Goal: Check status: Check status

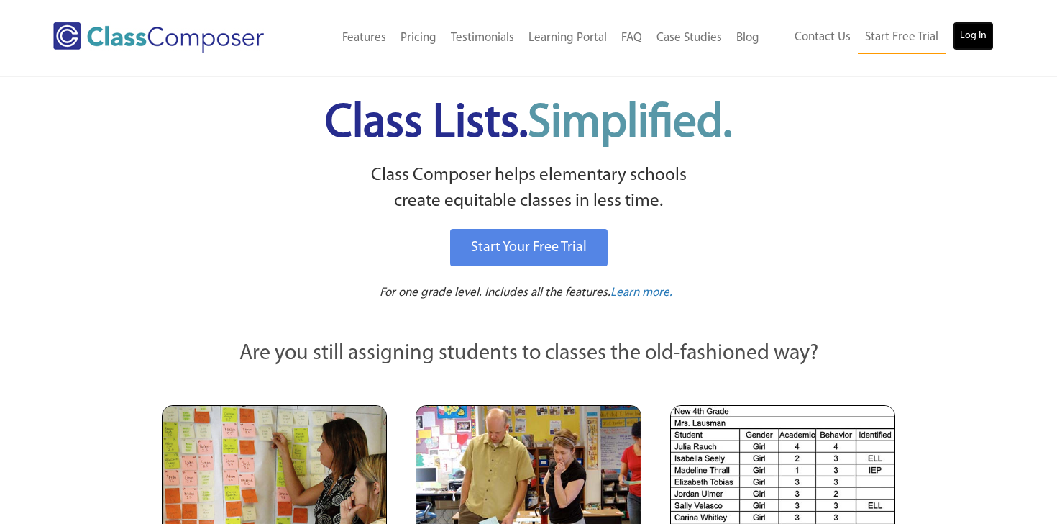
click at [991, 37] on link "Log In" at bounding box center [973, 36] width 41 height 29
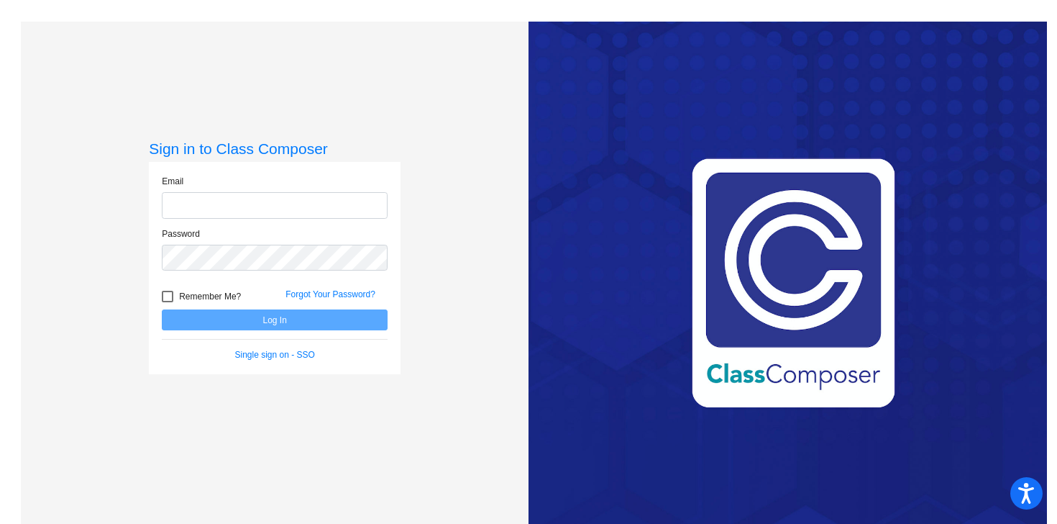
type input "woodsm@platteco.k12.mo.us"
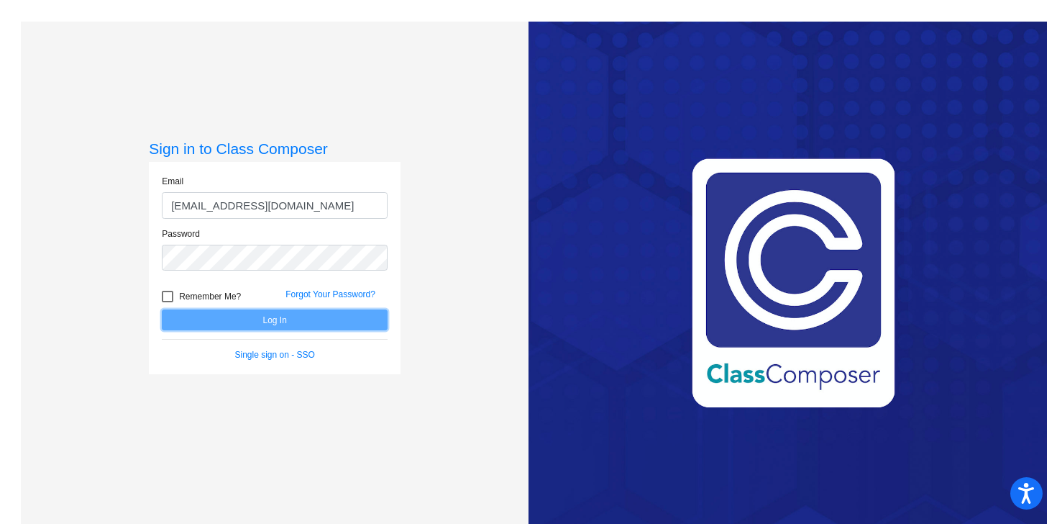
click at [238, 316] on button "Log In" at bounding box center [275, 319] width 226 height 21
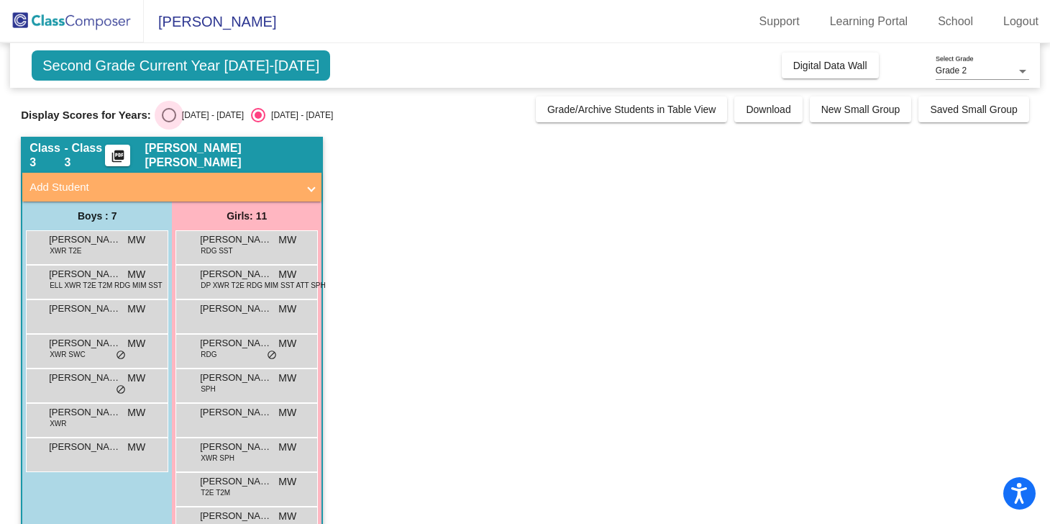
click at [210, 111] on div "2024 - 2025" at bounding box center [210, 115] width 68 height 13
click at [169, 122] on input "2024 - 2025" at bounding box center [168, 122] width 1 height 1
radio input "true"
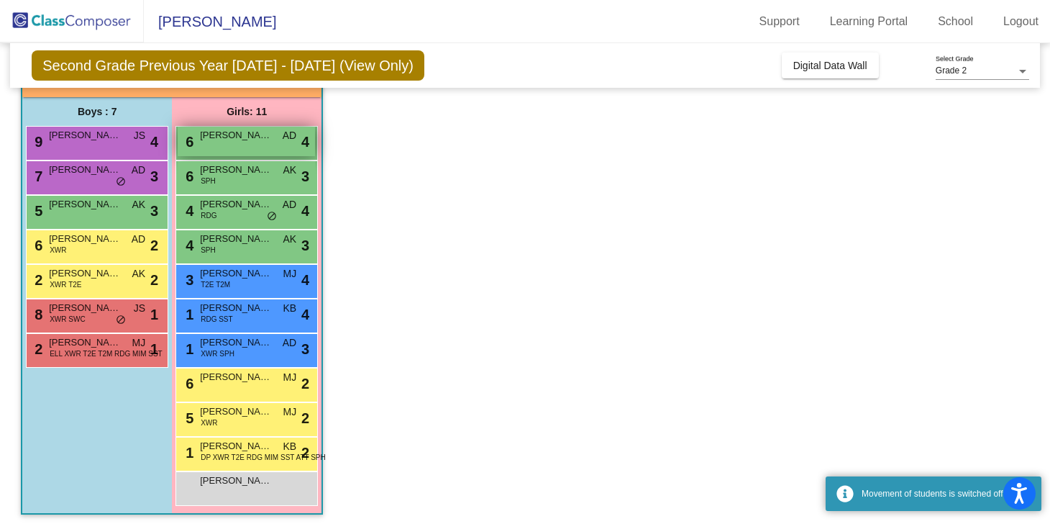
scroll to position [102, 0]
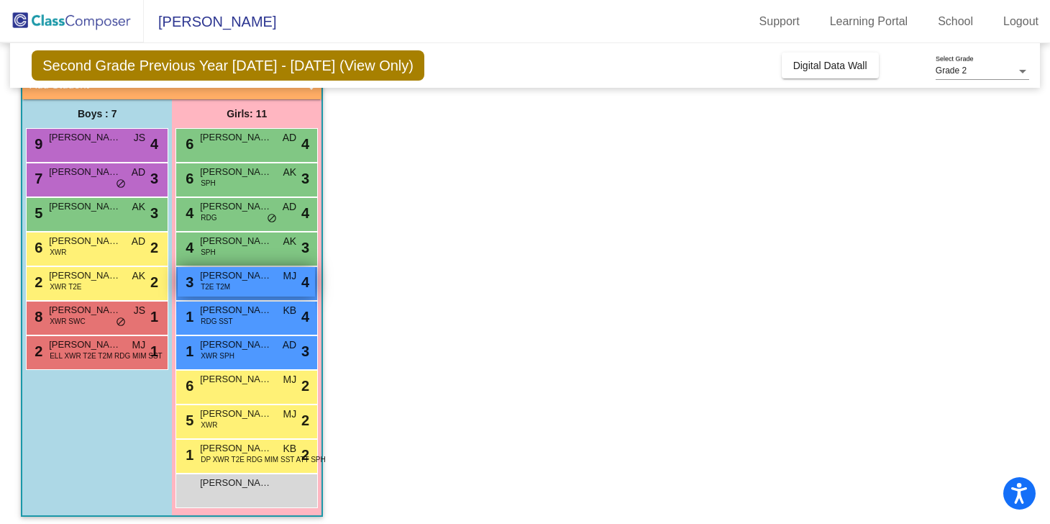
click at [258, 274] on span "Evelyn Petersen" at bounding box center [236, 275] width 72 height 14
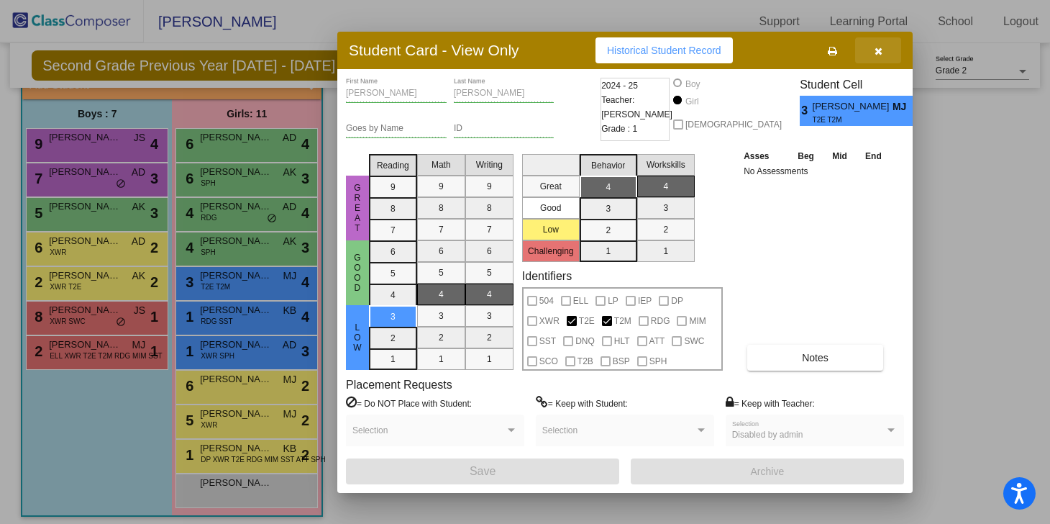
click at [887, 59] on button "button" at bounding box center [878, 50] width 46 height 26
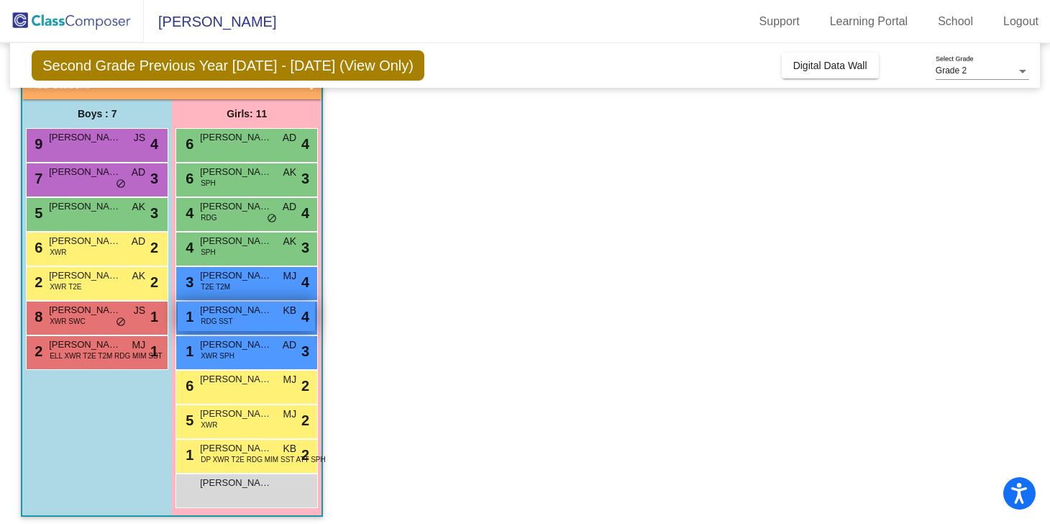
click at [217, 319] on span "RDG SST" at bounding box center [217, 321] width 32 height 11
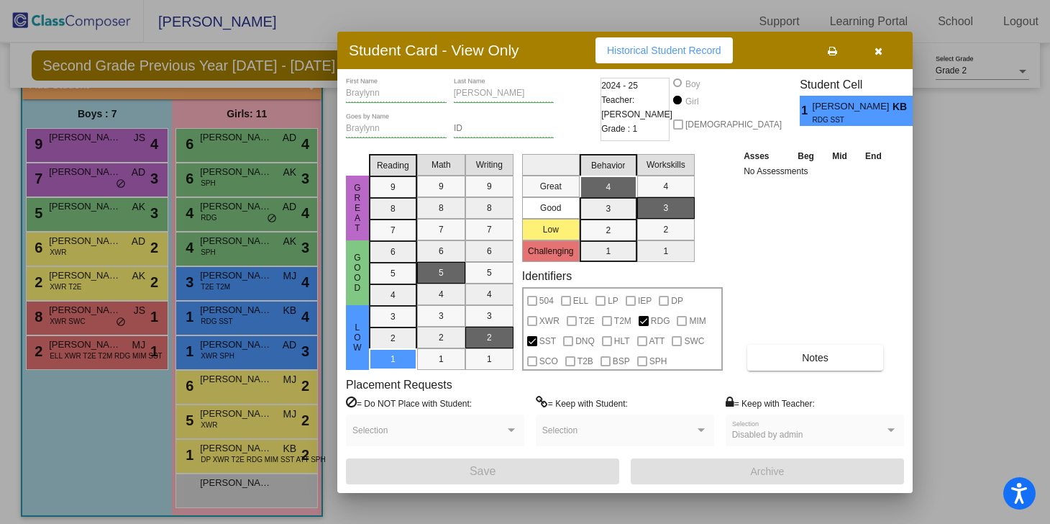
click at [878, 64] on div "Student Card - View Only Historical Student Record" at bounding box center [624, 50] width 575 height 37
click at [866, 54] on button "button" at bounding box center [878, 50] width 46 height 26
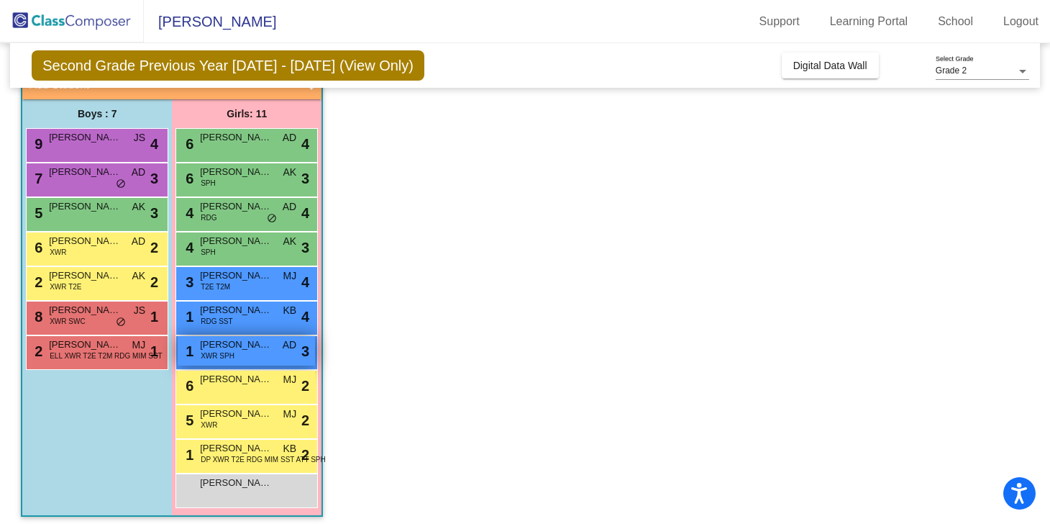
click at [209, 360] on span "XWR SPH" at bounding box center [218, 355] width 34 height 11
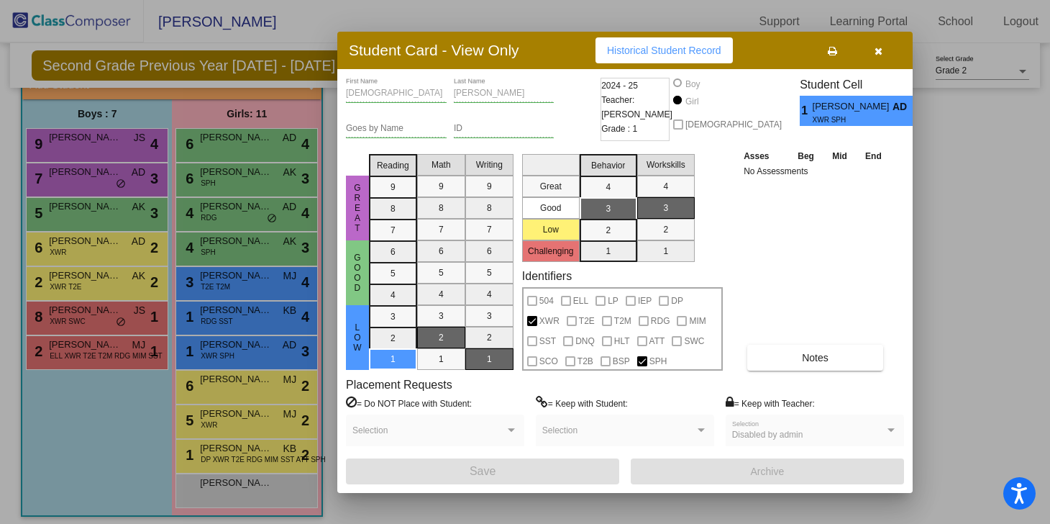
click at [877, 55] on icon "button" at bounding box center [879, 51] width 8 height 10
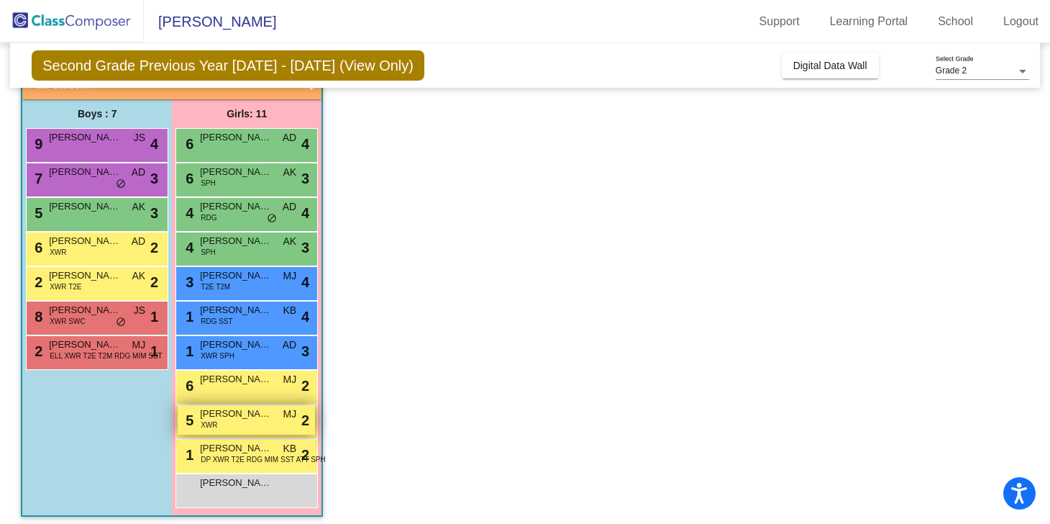
click at [273, 411] on div "5 Micah Euler XWR MJ lock do_not_disturb_alt 2" at bounding box center [246, 419] width 137 height 29
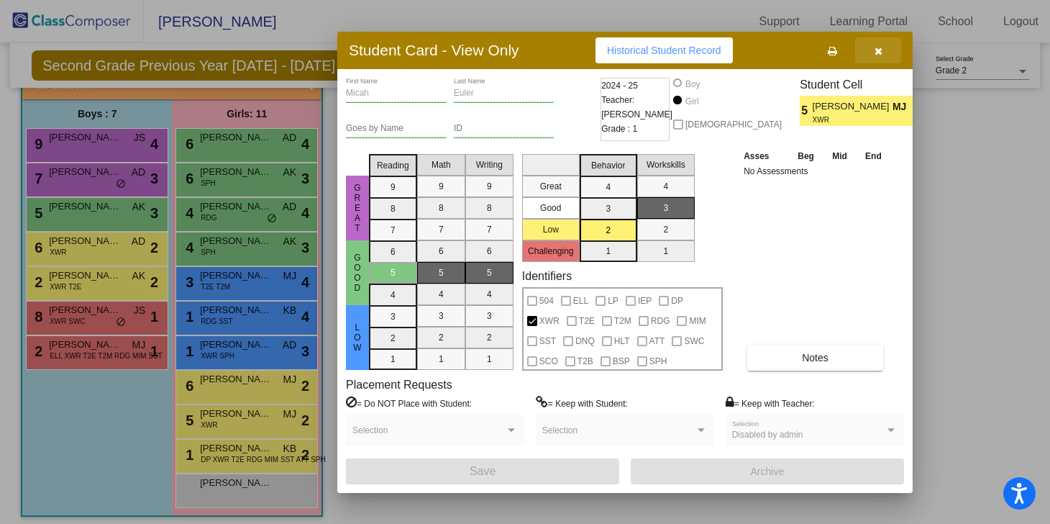
click at [888, 60] on button "button" at bounding box center [878, 50] width 46 height 26
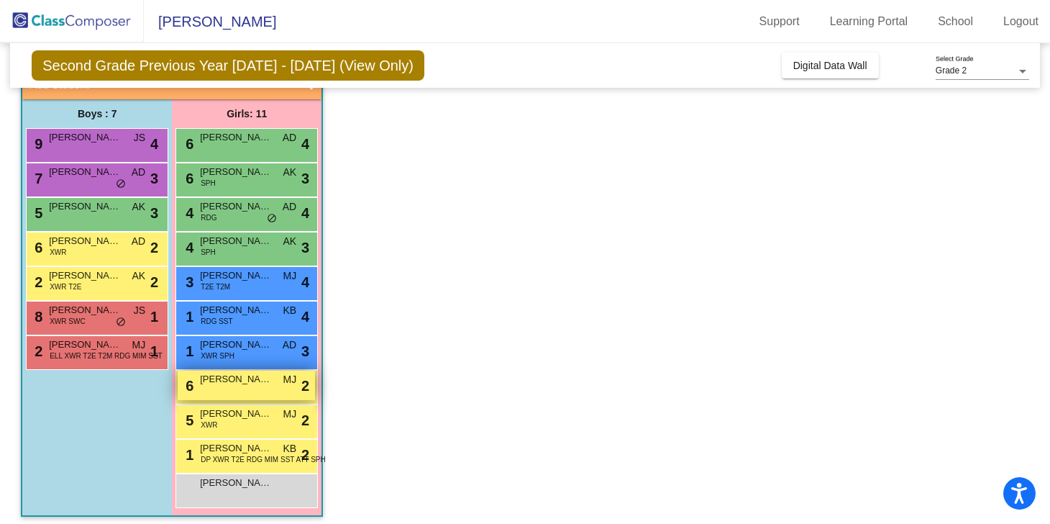
click at [226, 387] on div "6 Harper Sigrist MJ lock do_not_disturb_alt 2" at bounding box center [246, 384] width 137 height 29
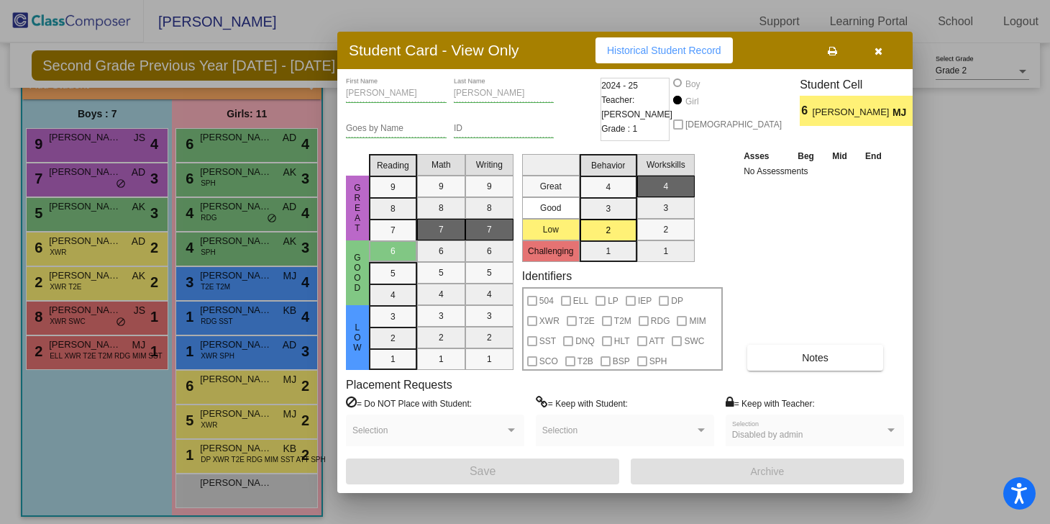
click at [882, 55] on icon "button" at bounding box center [879, 51] width 8 height 10
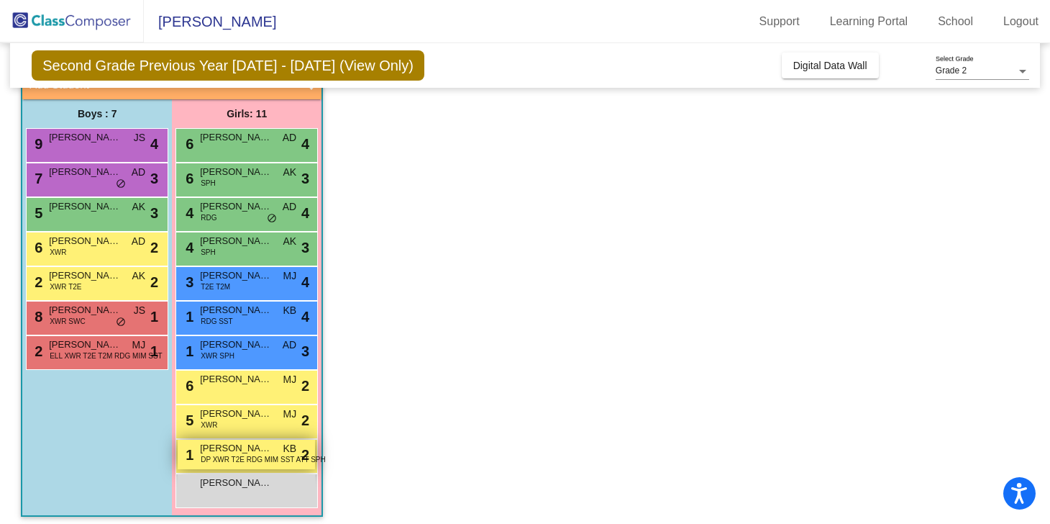
click at [270, 460] on span "DP XWR T2E RDG MIM SST ATT SPH" at bounding box center [263, 459] width 125 height 11
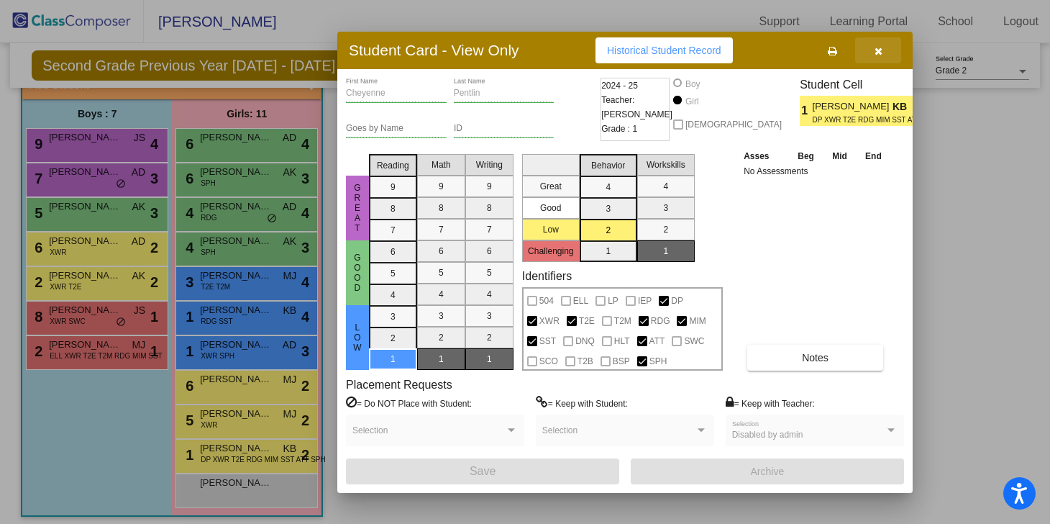
click at [883, 45] on button "button" at bounding box center [878, 50] width 46 height 26
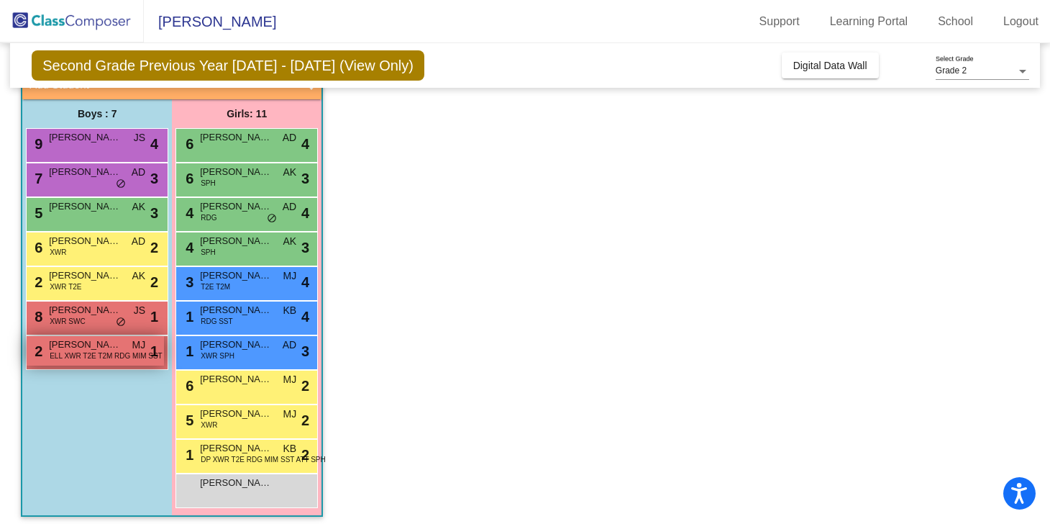
click at [106, 345] on span "Jeffrey Boadu" at bounding box center [85, 344] width 72 height 14
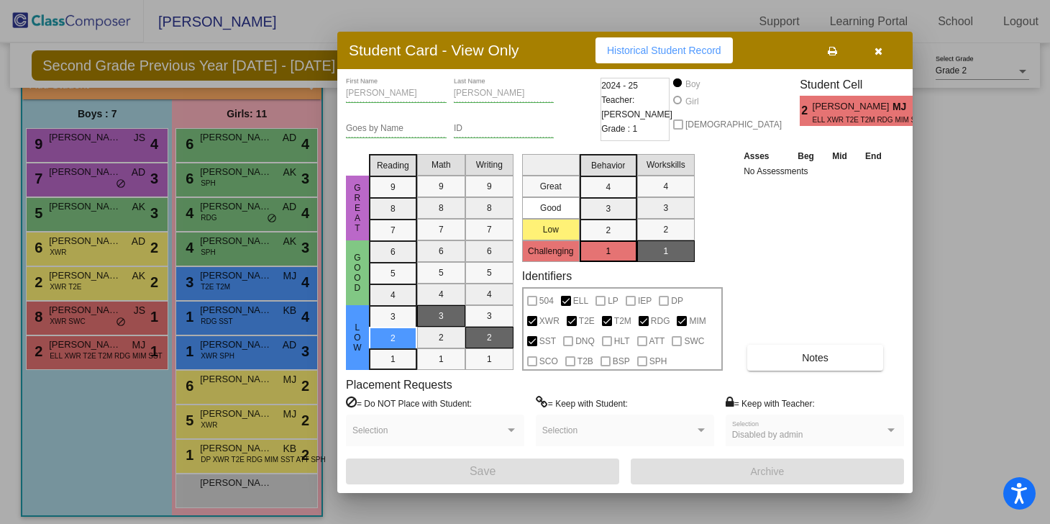
click at [888, 55] on button "button" at bounding box center [878, 50] width 46 height 26
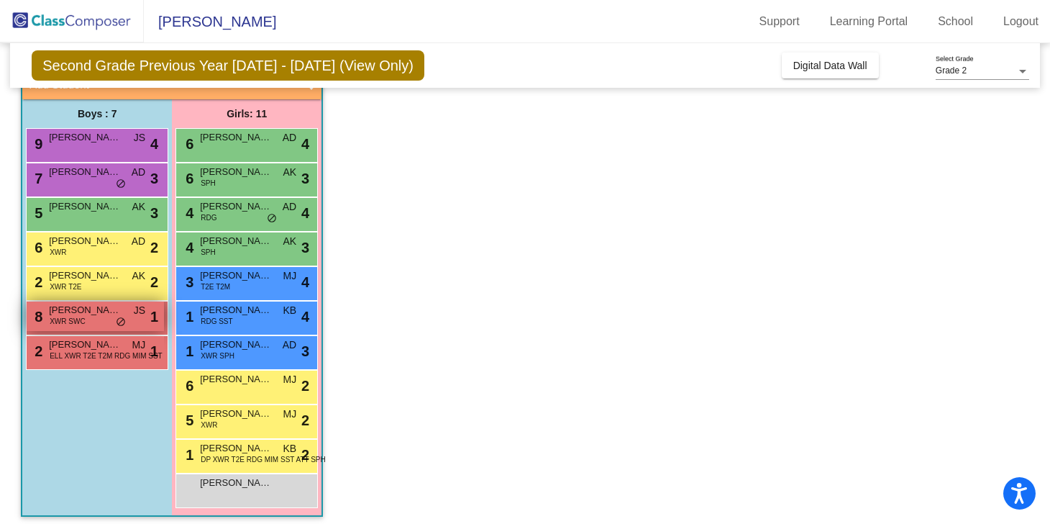
click at [44, 316] on div "8 Logan Perkins XWR SWC JS lock do_not_disturb_alt 1" at bounding box center [95, 315] width 137 height 29
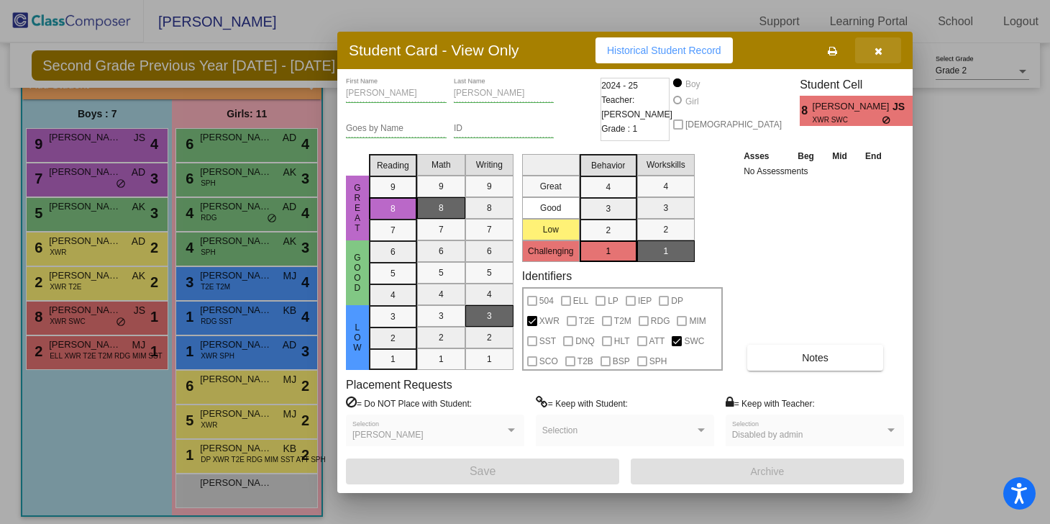
click at [875, 53] on icon "button" at bounding box center [879, 51] width 8 height 10
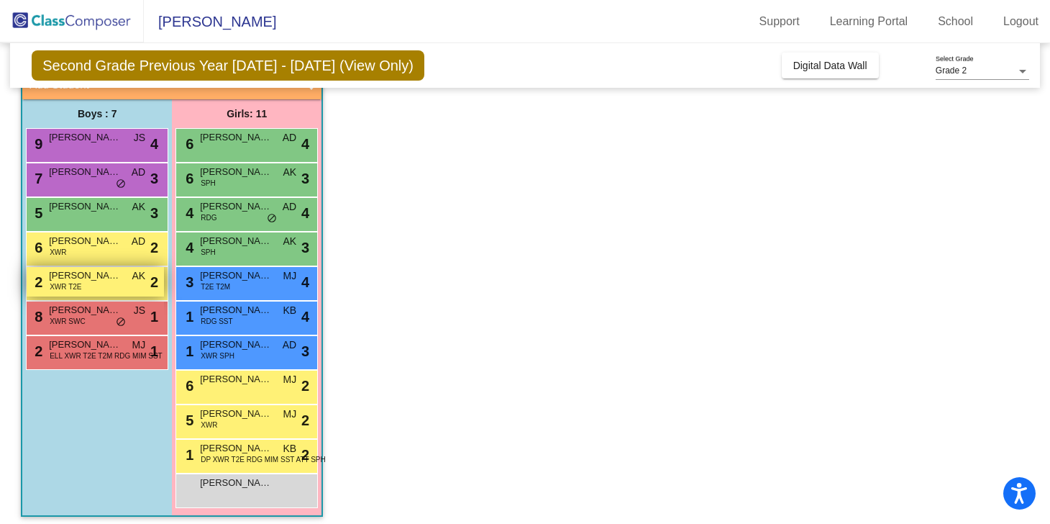
click at [111, 272] on span "Calvin Swearngin" at bounding box center [85, 275] width 72 height 14
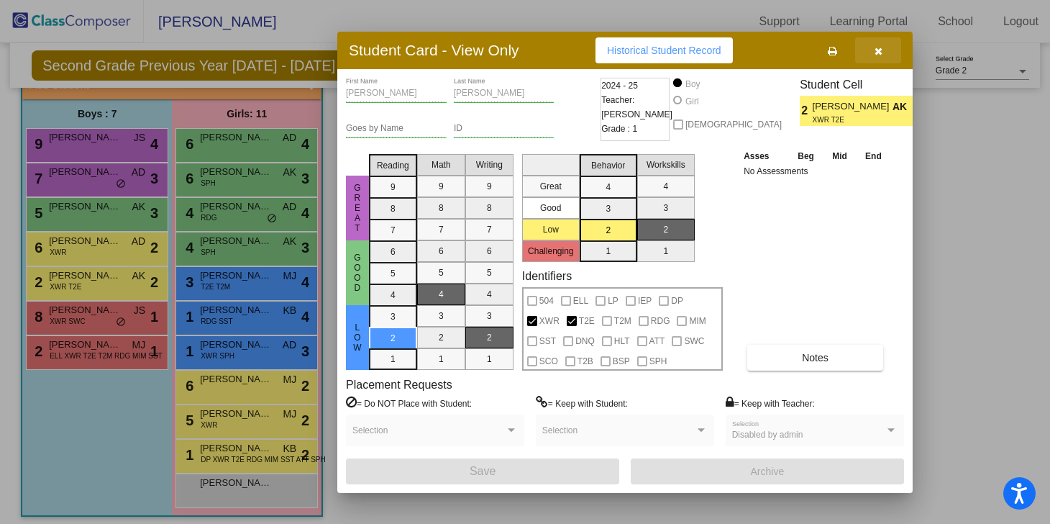
click at [871, 49] on button "button" at bounding box center [878, 50] width 46 height 26
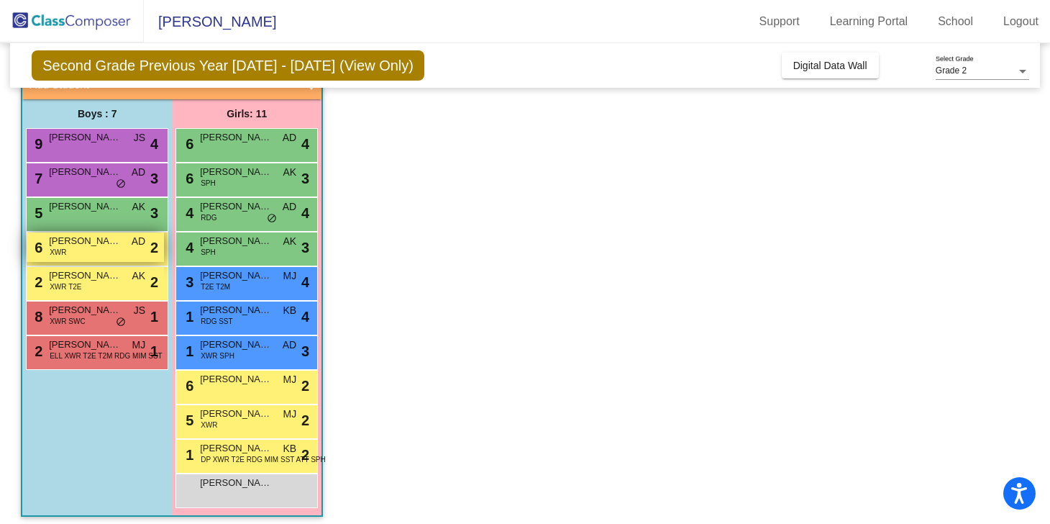
click at [55, 238] on span "Randell Horn" at bounding box center [85, 241] width 72 height 14
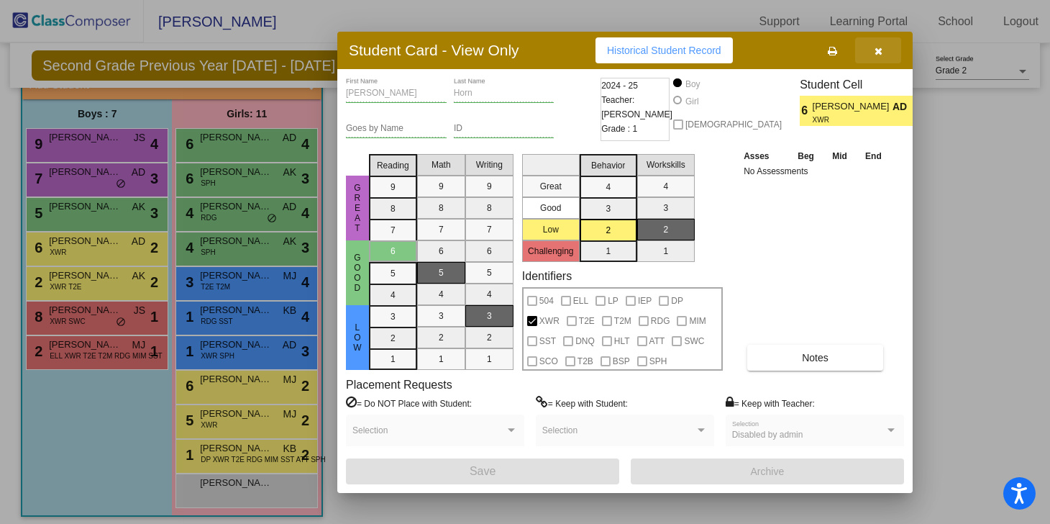
click at [882, 57] on button "button" at bounding box center [878, 50] width 46 height 26
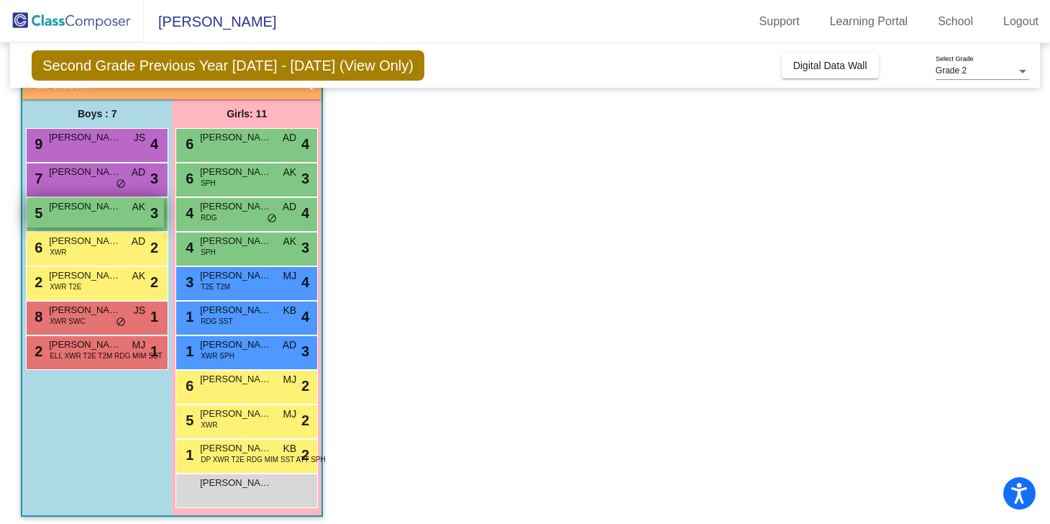
click at [77, 205] on span "Lane Middleton" at bounding box center [85, 206] width 72 height 14
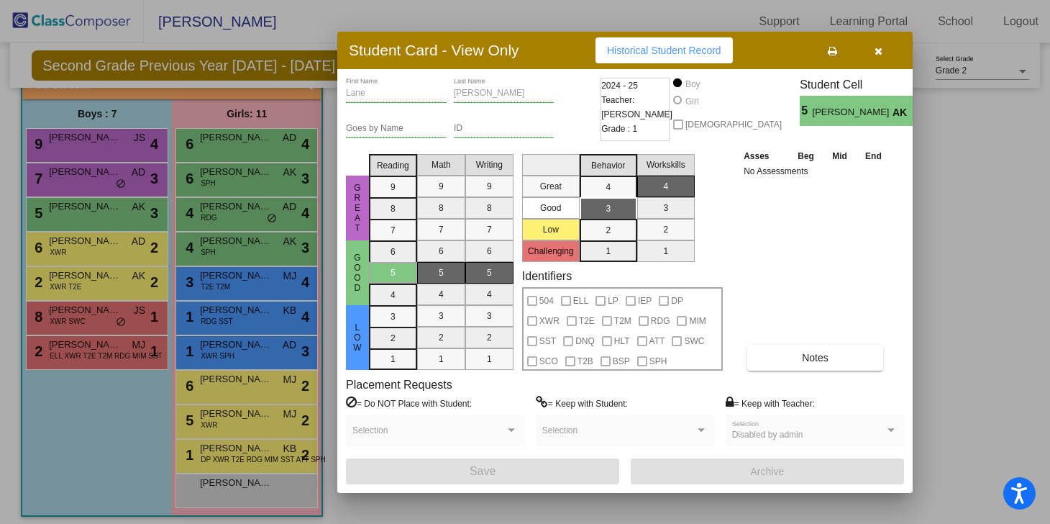
click at [880, 63] on div "Student Card - View Only Historical Student Record" at bounding box center [624, 50] width 575 height 37
click at [880, 54] on icon "button" at bounding box center [879, 51] width 8 height 10
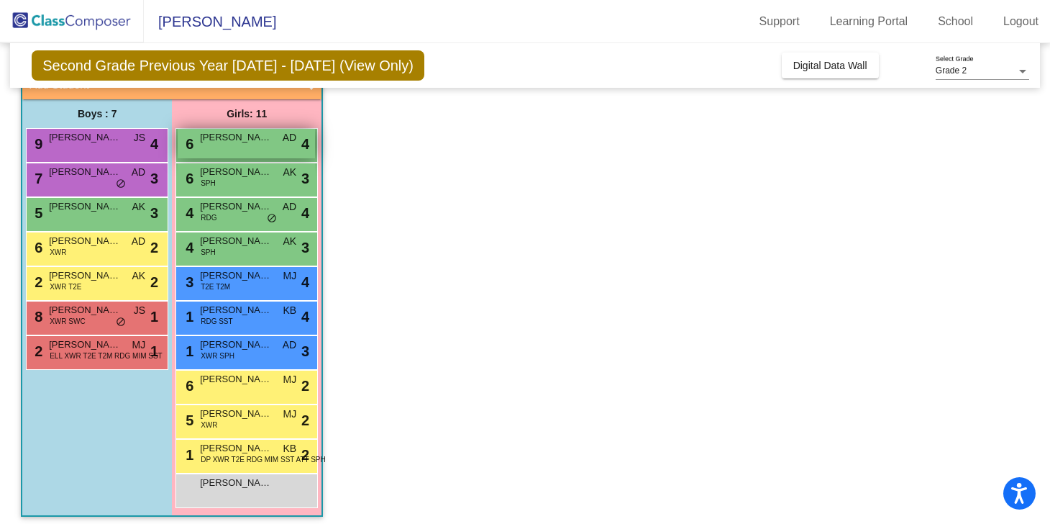
click at [280, 145] on div "6 Elena Rush AD lock do_not_disturb_alt 4" at bounding box center [246, 143] width 137 height 29
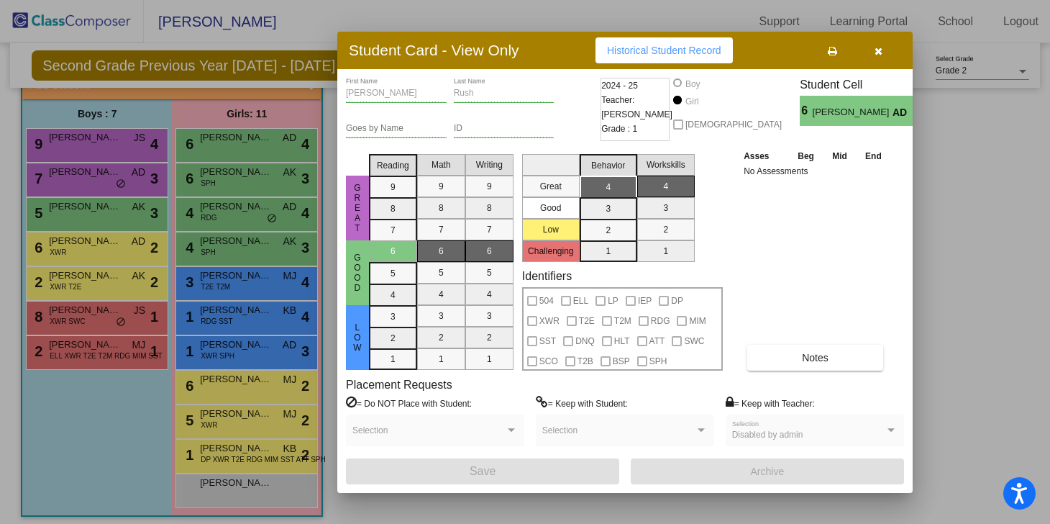
click at [882, 63] on div "Student Card - View Only Historical Student Record" at bounding box center [624, 50] width 575 height 37
click at [882, 55] on button "button" at bounding box center [878, 50] width 46 height 26
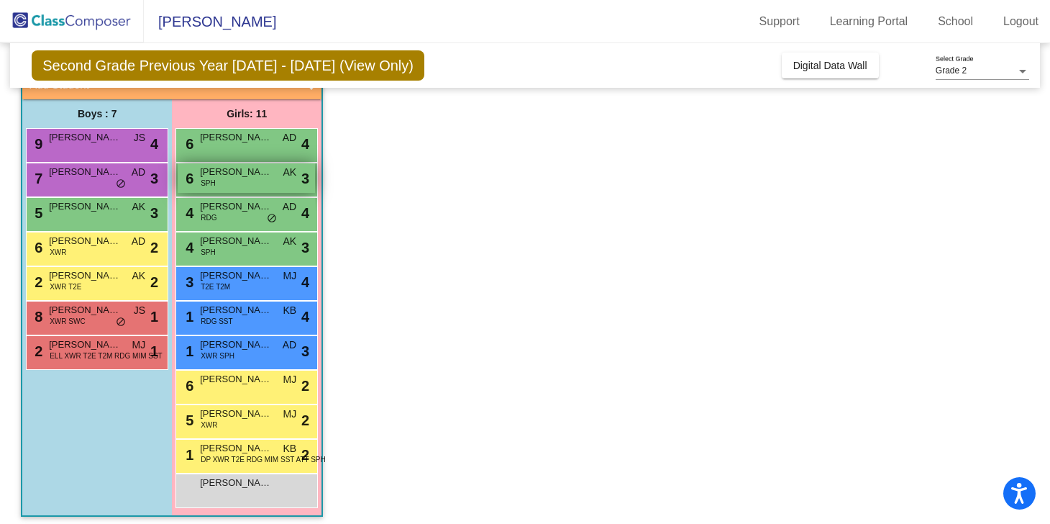
click at [309, 174] on div "6 Emma Callahan SPH AK lock do_not_disturb_alt 3" at bounding box center [246, 177] width 137 height 29
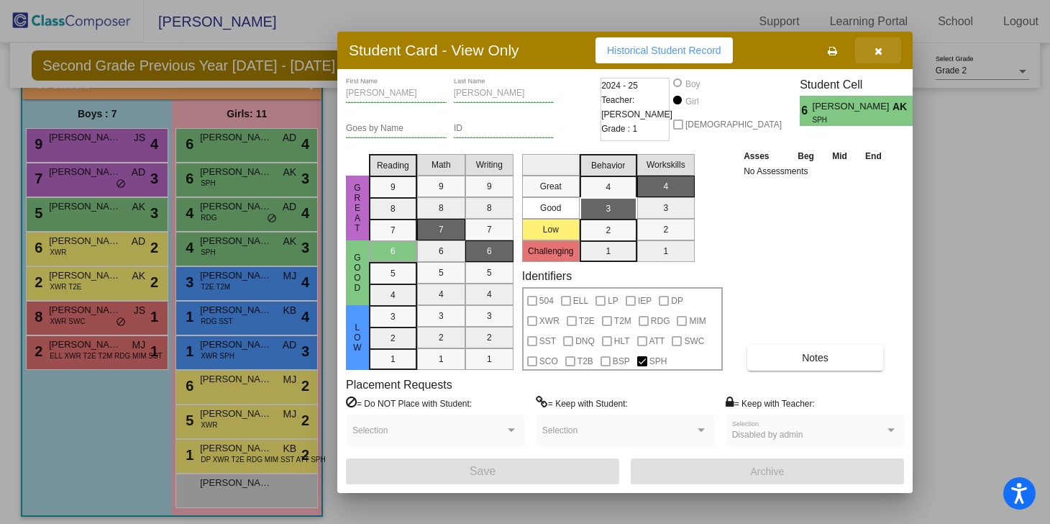
click at [886, 48] on button "button" at bounding box center [878, 50] width 46 height 26
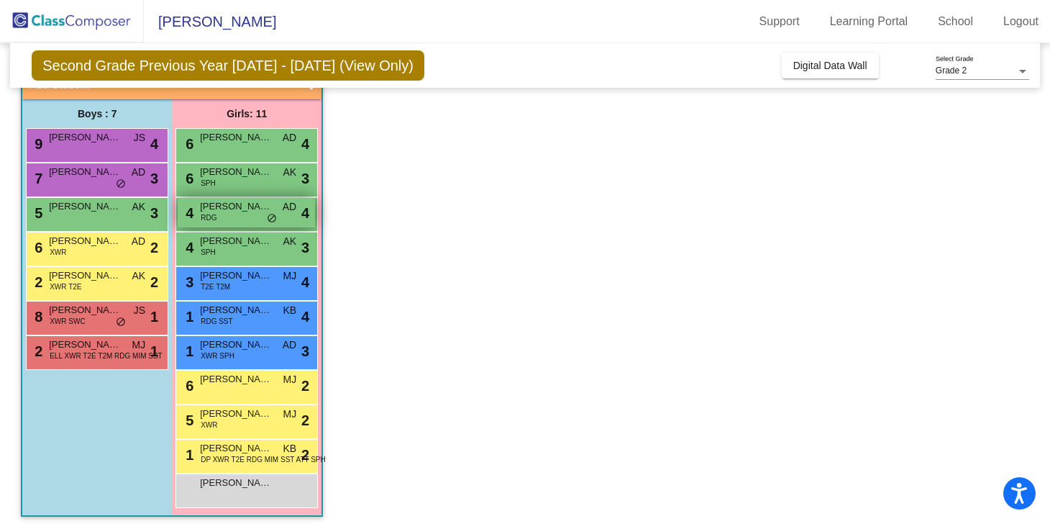
click at [189, 224] on div "4 Emberlee Smith RDG AD lock do_not_disturb_alt 4" at bounding box center [246, 212] width 137 height 29
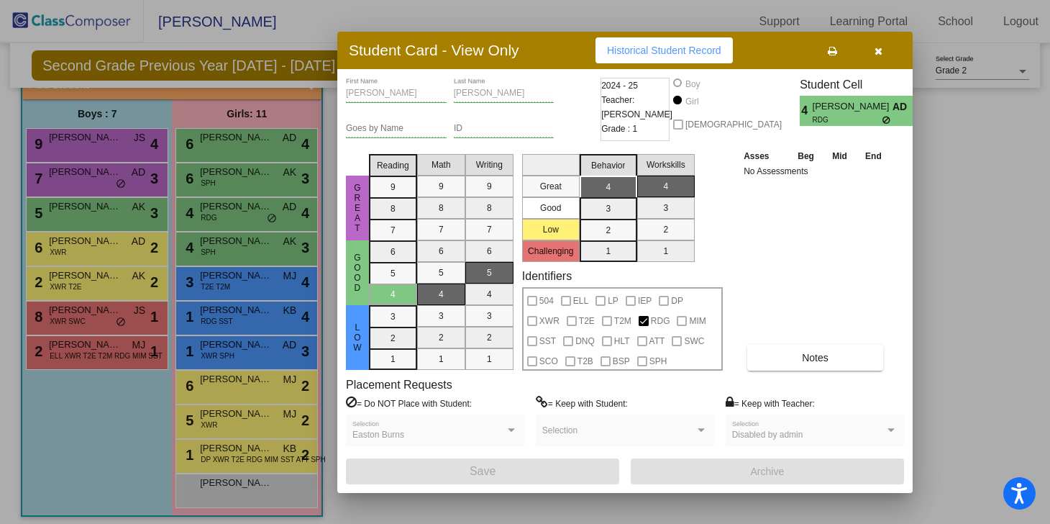
click at [876, 58] on button "button" at bounding box center [878, 50] width 46 height 26
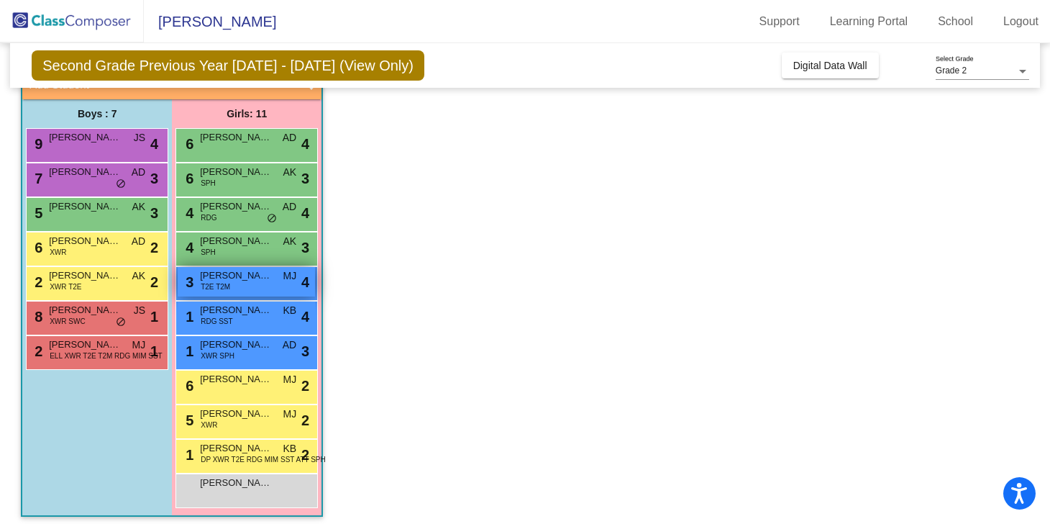
click at [288, 283] on span "MJ" at bounding box center [290, 275] width 14 height 15
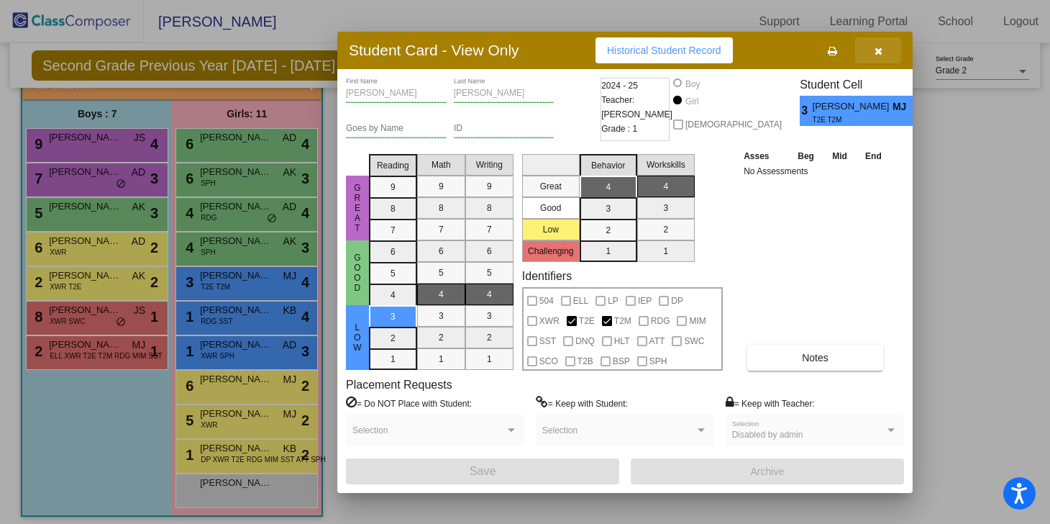
click at [882, 47] on icon "button" at bounding box center [879, 51] width 8 height 10
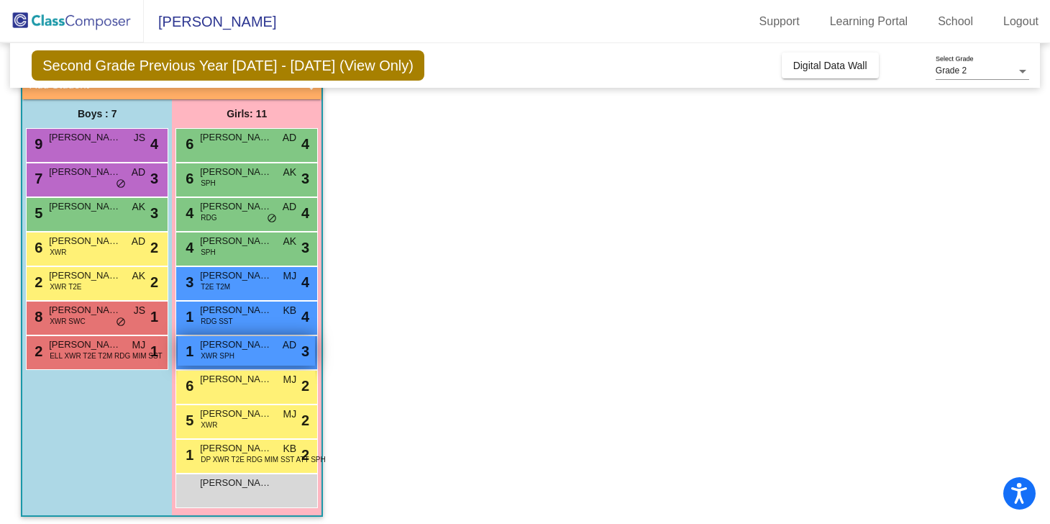
click at [244, 338] on span "Evanita Clark" at bounding box center [236, 344] width 72 height 14
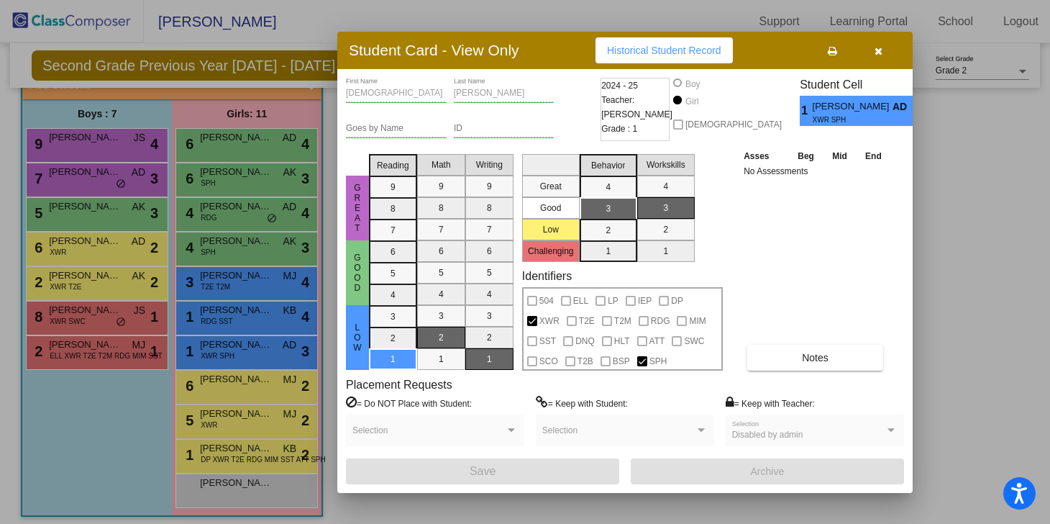
click at [881, 64] on div "Student Card - View Only Historical Student Record" at bounding box center [624, 50] width 575 height 37
click at [881, 59] on button "button" at bounding box center [878, 50] width 46 height 26
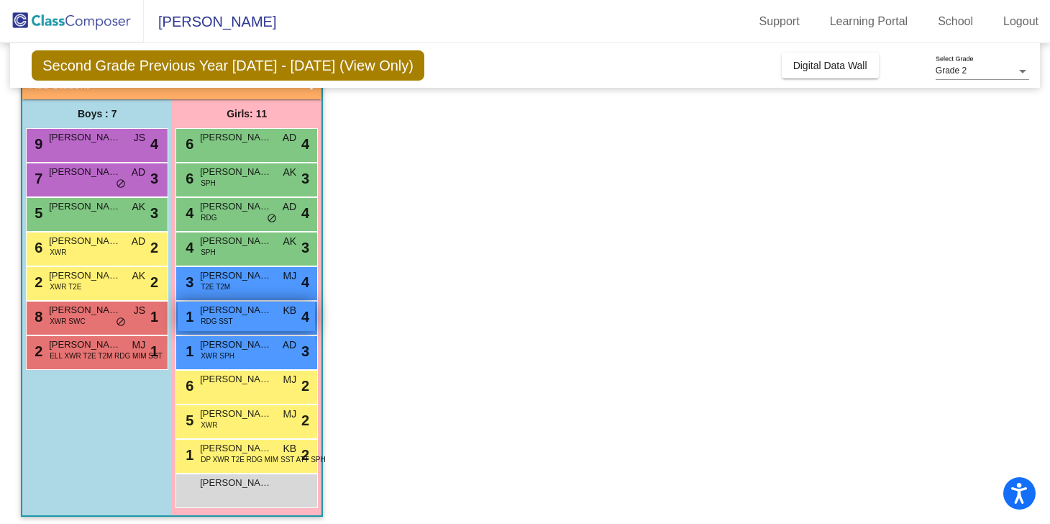
click at [288, 316] on span "KB" at bounding box center [290, 310] width 14 height 15
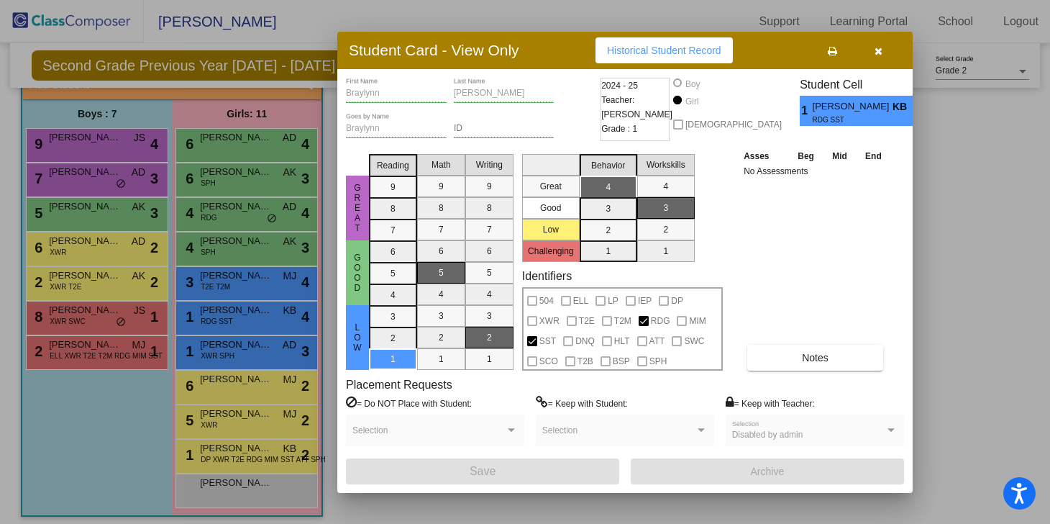
click at [886, 62] on button "button" at bounding box center [878, 50] width 46 height 26
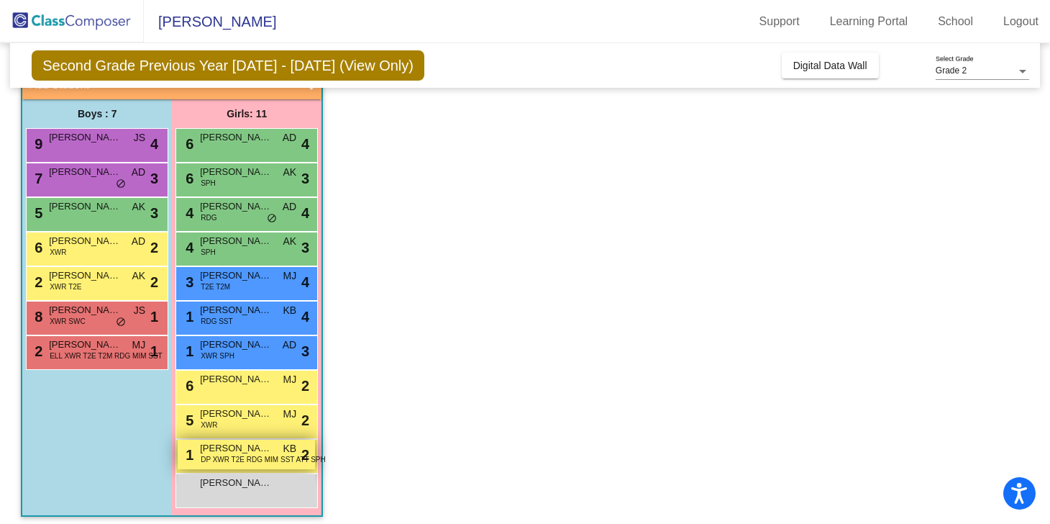
click at [269, 447] on span "Cheyenne Pentlin" at bounding box center [236, 448] width 72 height 14
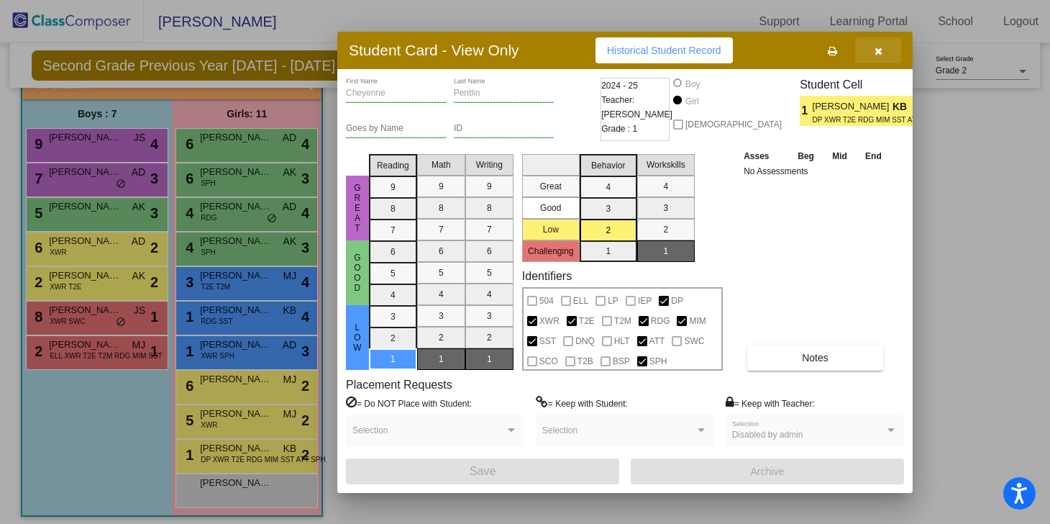
click at [887, 40] on button "button" at bounding box center [878, 50] width 46 height 26
